Goal: Transaction & Acquisition: Purchase product/service

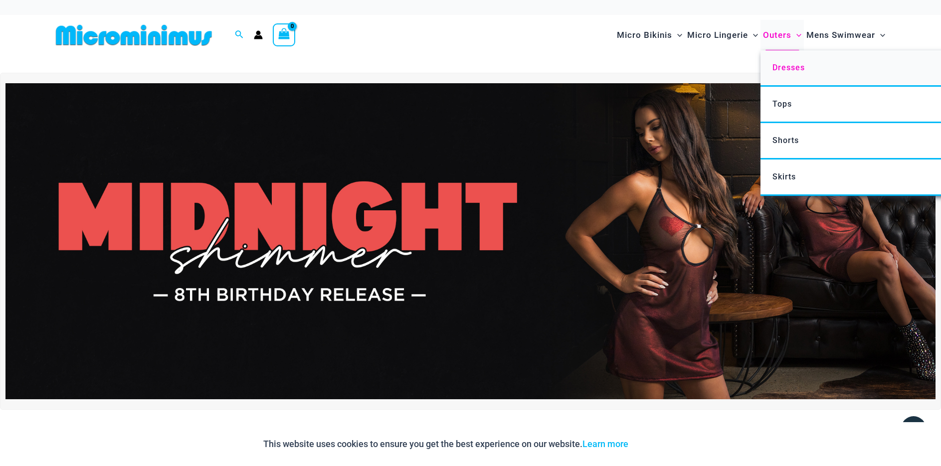
click at [781, 66] on span "Dresses" at bounding box center [788, 67] width 32 height 9
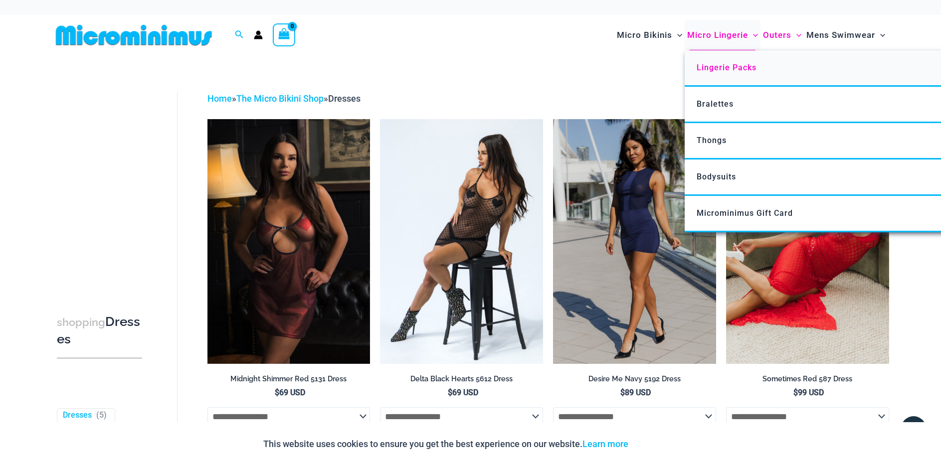
click at [720, 69] on span "Lingerie Packs" at bounding box center [726, 67] width 60 height 9
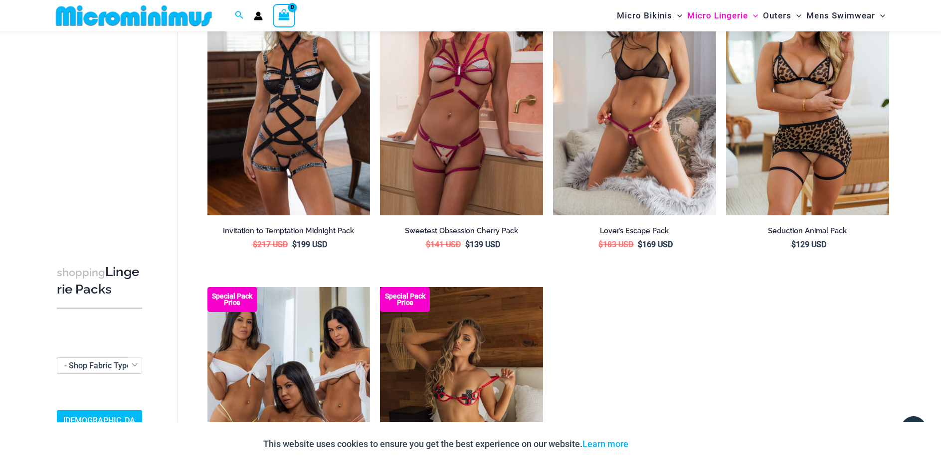
scroll to position [1386, 0]
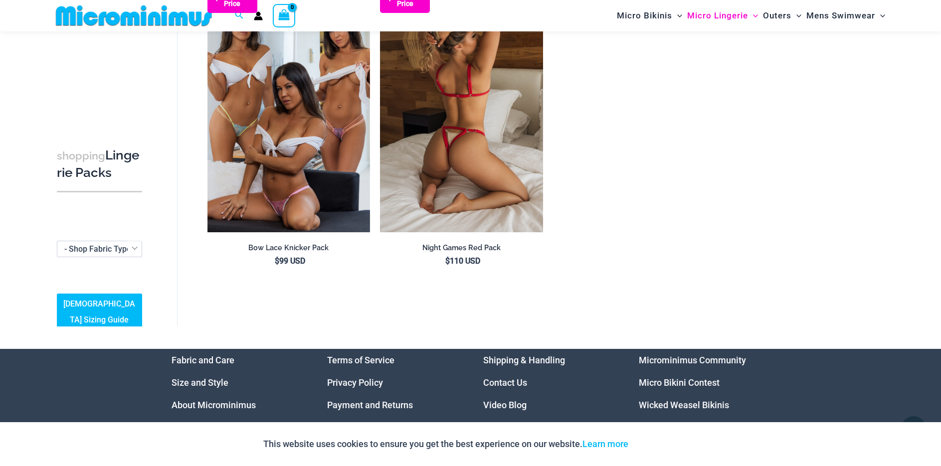
click at [473, 143] on img at bounding box center [461, 110] width 163 height 244
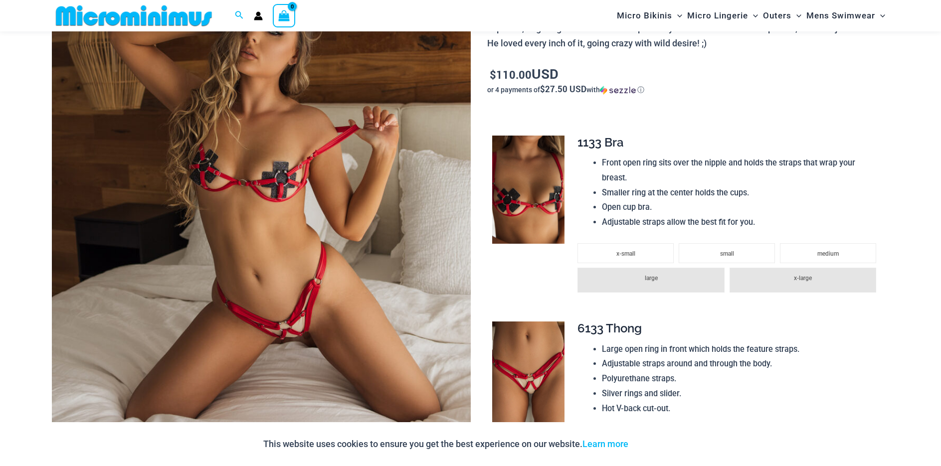
scroll to position [241, 0]
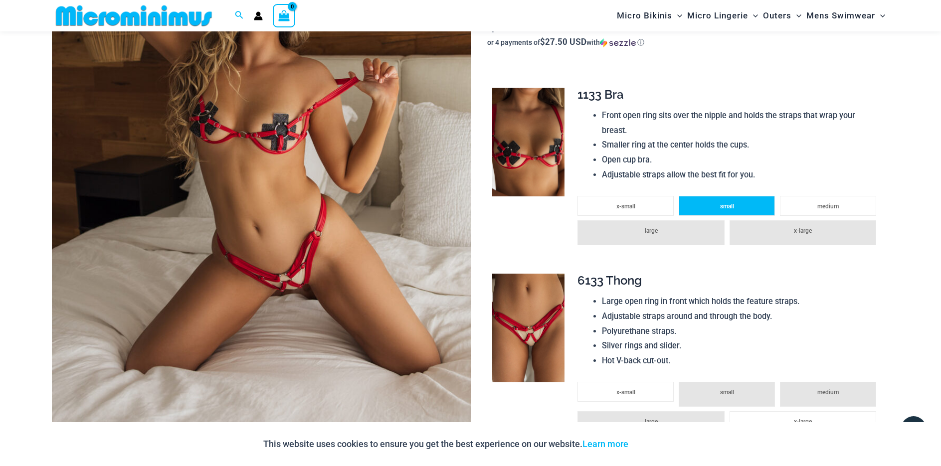
click at [723, 206] on span "small" at bounding box center [727, 206] width 14 height 7
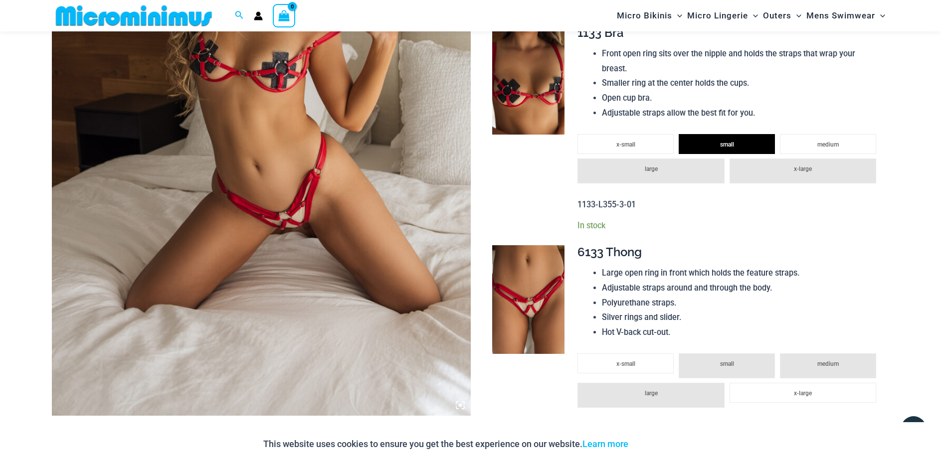
scroll to position [490, 0]
